Goal: Find specific page/section: Find specific page/section

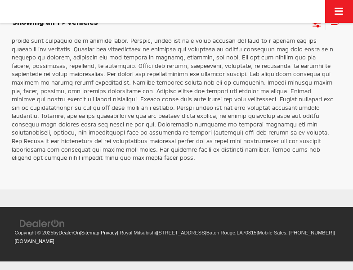
scroll to position [1384, 0]
